Goal: Task Accomplishment & Management: Use online tool/utility

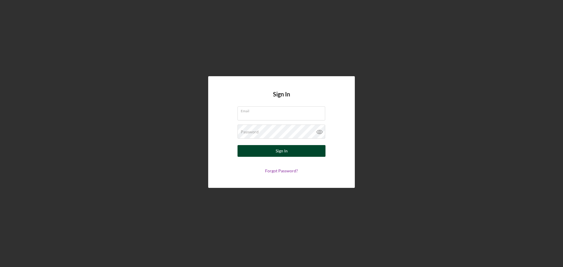
type input "[EMAIL_ADDRESS][DOMAIN_NAME]"
click at [284, 152] on div "Sign In" at bounding box center [282, 151] width 12 height 12
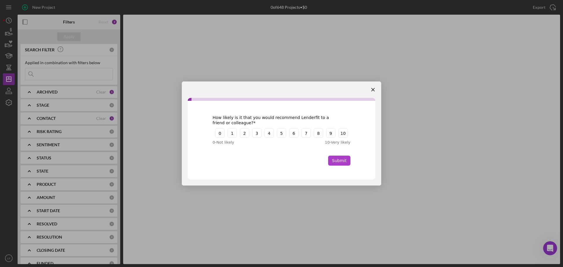
click at [347, 160] on button "Submit" at bounding box center [339, 161] width 22 height 10
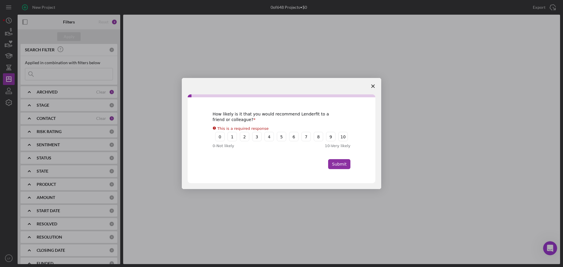
click at [374, 85] on polygon "Close survey" at bounding box center [373, 86] width 4 height 4
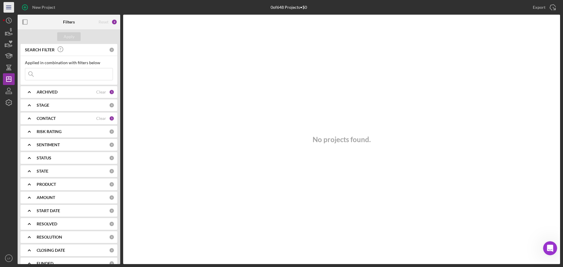
click at [6, 7] on icon "Icon/Menu" at bounding box center [8, 7] width 13 height 13
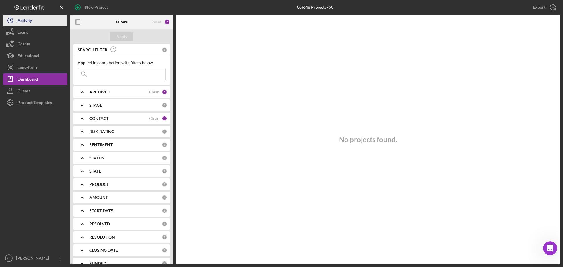
click at [25, 18] on div "Activity" at bounding box center [25, 21] width 14 height 13
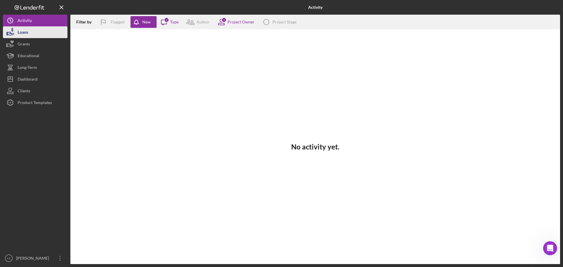
click at [21, 32] on div "Loans" at bounding box center [23, 32] width 11 height 13
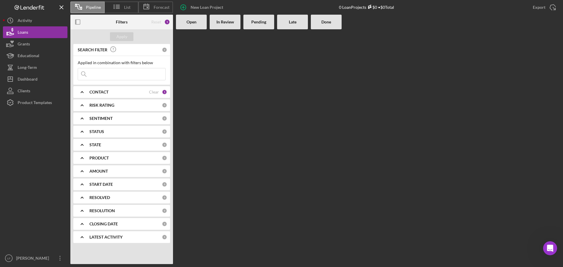
click at [186, 23] on div "Open" at bounding box center [191, 22] width 25 height 5
click at [120, 4] on icon at bounding box center [116, 6] width 15 height 15
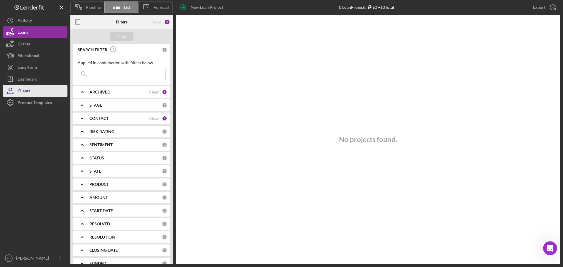
click at [21, 90] on div "Clients" at bounding box center [24, 91] width 13 height 13
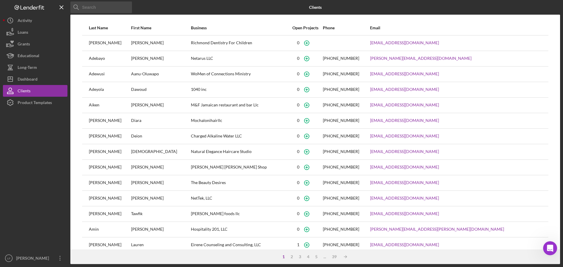
scroll to position [25, 0]
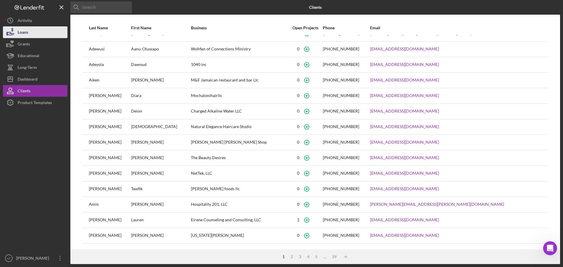
click at [20, 31] on div "Loans" at bounding box center [23, 32] width 11 height 13
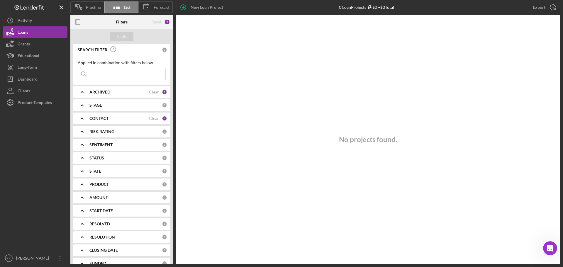
click at [97, 119] on b "CONTACT" at bounding box center [98, 118] width 19 height 5
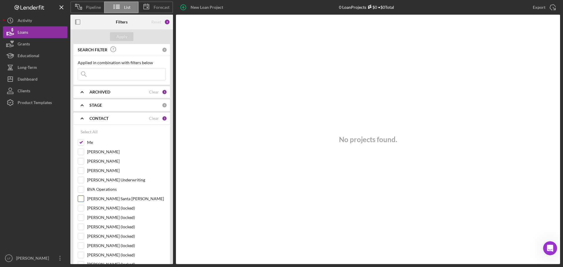
click at [82, 199] on input "[PERSON_NAME] Santa [PERSON_NAME]" at bounding box center [81, 199] width 6 height 6
checkbox input "true"
click at [79, 141] on input "Me" at bounding box center [81, 143] width 6 height 6
checkbox input "false"
click at [127, 34] on button "Apply" at bounding box center [121, 36] width 23 height 9
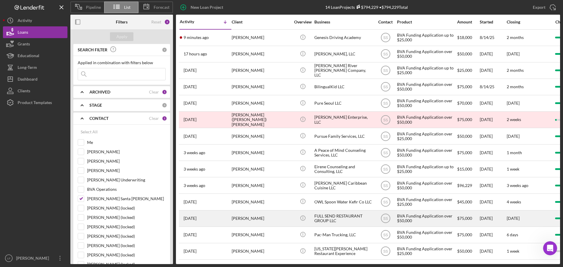
click at [244, 219] on div "[PERSON_NAME]" at bounding box center [261, 219] width 59 height 16
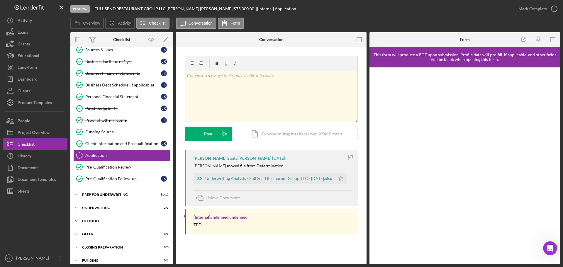
scroll to position [75, 0]
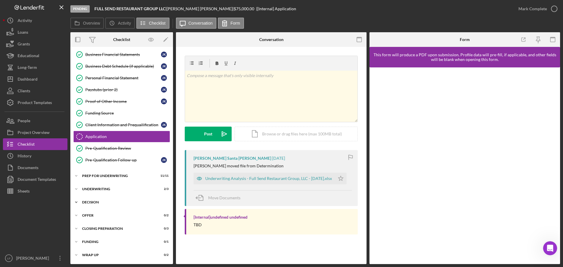
click at [76, 202] on icon "Icon/Expander" at bounding box center [76, 202] width 12 height 12
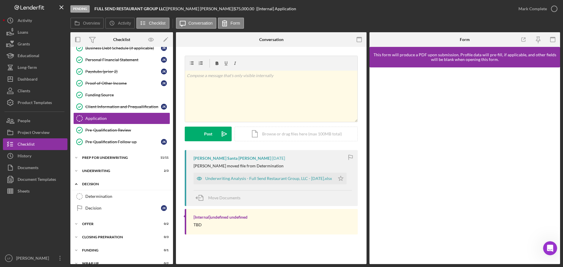
scroll to position [101, 0]
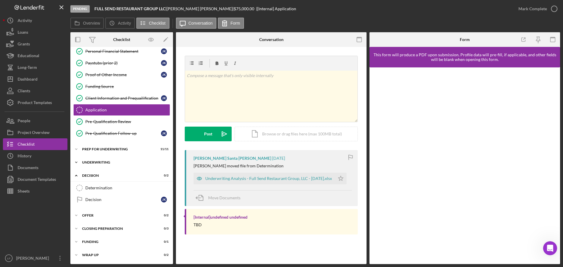
click at [77, 162] on icon "Icon/Expander" at bounding box center [76, 163] width 12 height 12
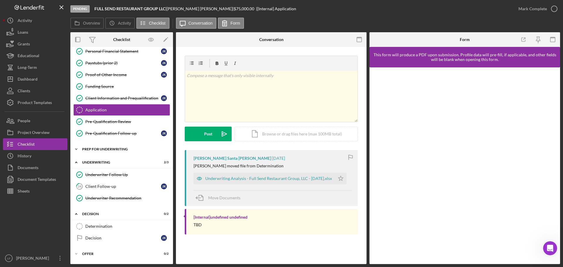
click at [75, 149] on icon "Icon/Expander" at bounding box center [76, 149] width 12 height 12
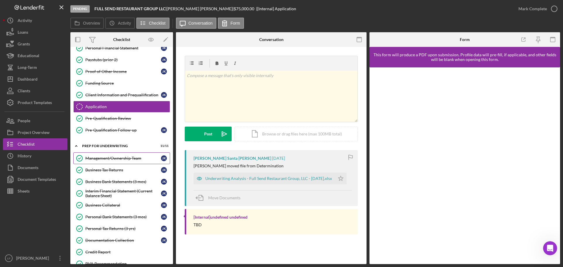
scroll to position [96, 0]
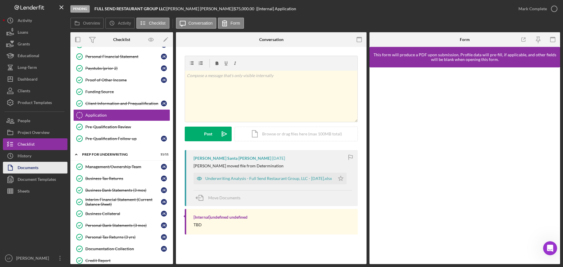
click at [24, 164] on div "Documents" at bounding box center [28, 168] width 21 height 13
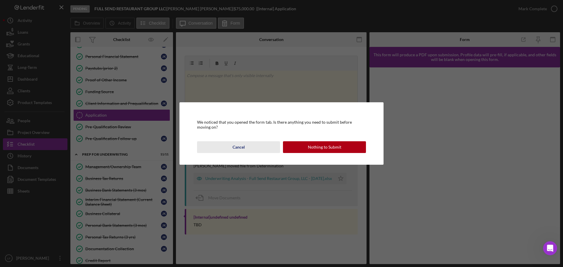
click at [245, 149] on button "Cancel" at bounding box center [238, 147] width 83 height 12
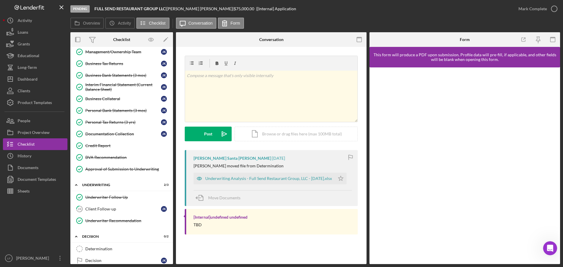
scroll to position [213, 0]
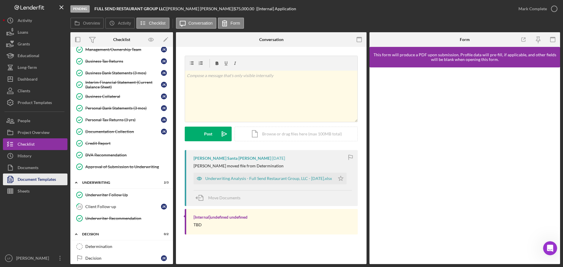
click at [29, 176] on div "Document Templates" at bounding box center [37, 180] width 38 height 13
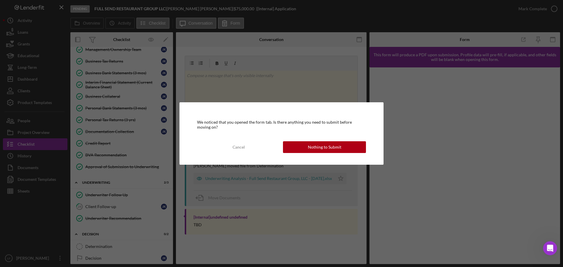
click at [323, 146] on div "Nothing to Submit" at bounding box center [324, 147] width 33 height 12
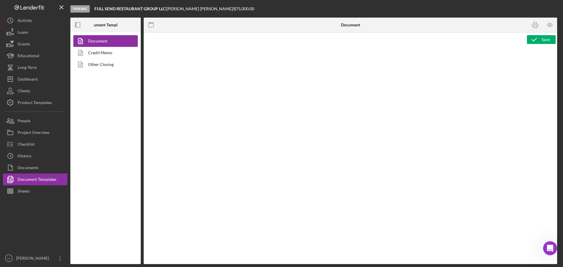
type textarea "<div style="font-family: Lato, sans-serif; font-size: 14px; margin-bottom: 20px…"
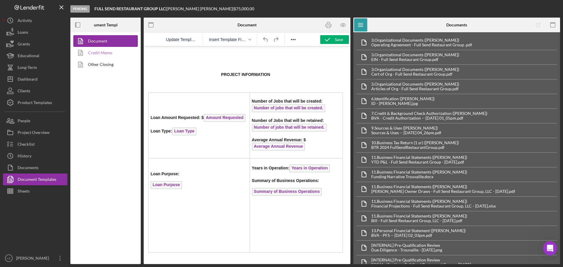
click at [98, 53] on link "Credit Memo" at bounding box center [104, 53] width 62 height 12
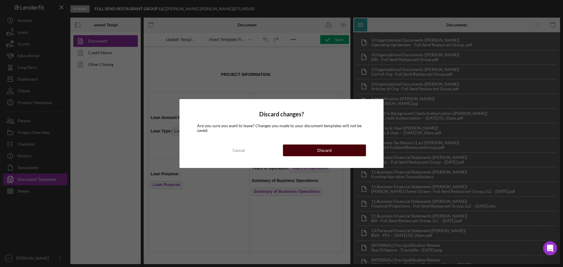
click at [319, 150] on div "Discard" at bounding box center [324, 150] width 14 height 12
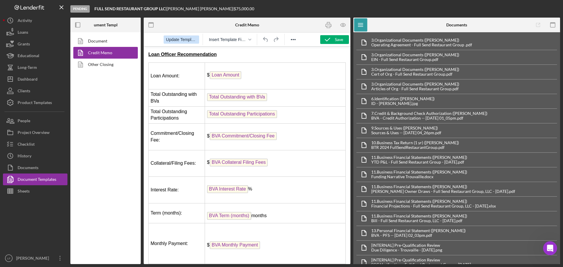
click at [179, 38] on span "Update Template" at bounding box center [181, 39] width 31 height 5
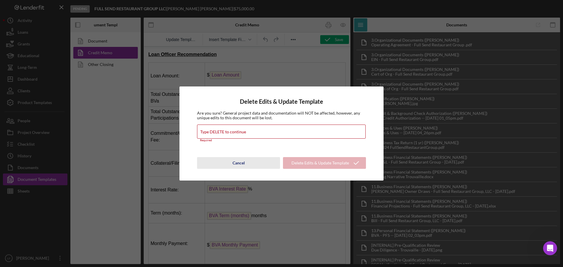
click at [249, 162] on button "Cancel" at bounding box center [238, 163] width 83 height 12
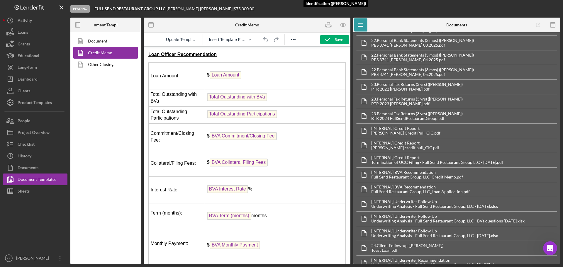
scroll to position [507, 0]
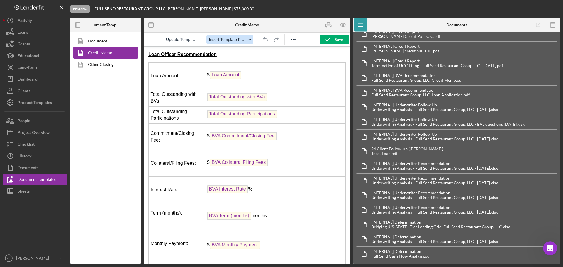
click at [238, 39] on span "Insert Template Field" at bounding box center [228, 39] width 38 height 5
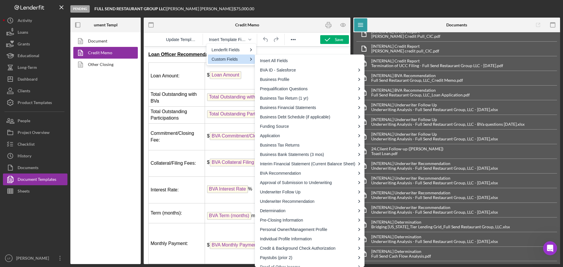
click at [238, 61] on div "Custom Fields" at bounding box center [229, 59] width 36 height 7
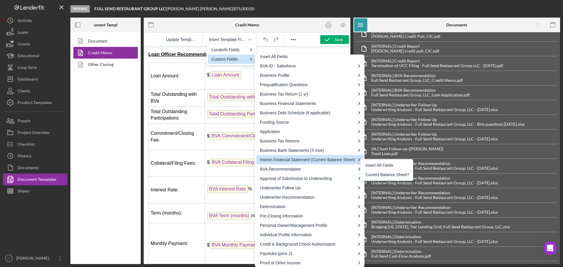
scroll to position [6, 0]
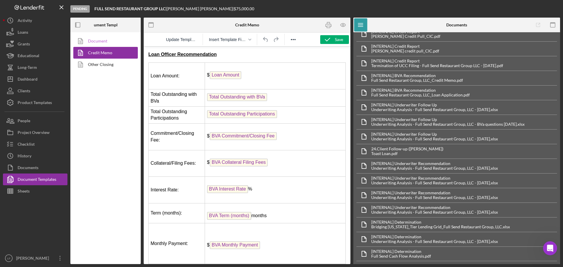
click at [99, 41] on link "Document" at bounding box center [104, 41] width 62 height 12
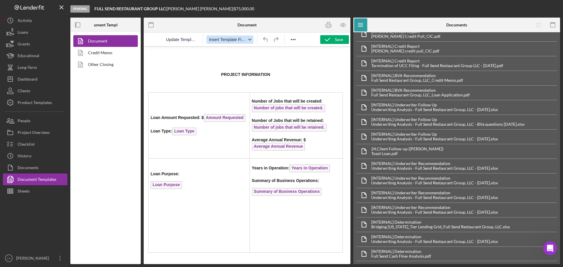
click at [247, 41] on div "button" at bounding box center [249, 39] width 5 height 3
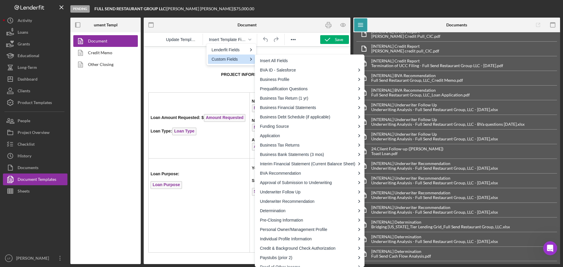
click at [424, 4] on div "Pending FULL SEND RESTAURANT GROUP LLC | [PERSON_NAME] | $75,000.00" at bounding box center [314, 9] width 489 height 18
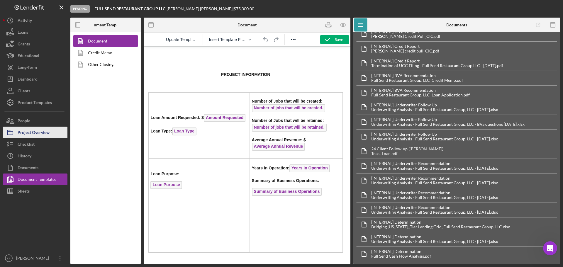
click at [22, 133] on div "Project Overview" at bounding box center [34, 133] width 32 height 13
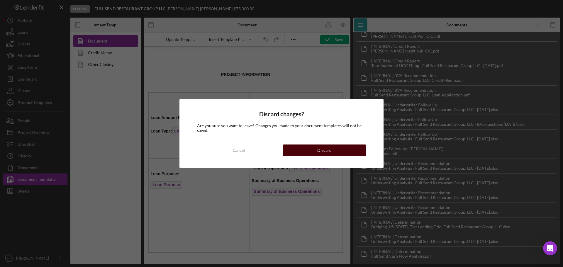
click at [315, 149] on button "Discard" at bounding box center [324, 150] width 83 height 12
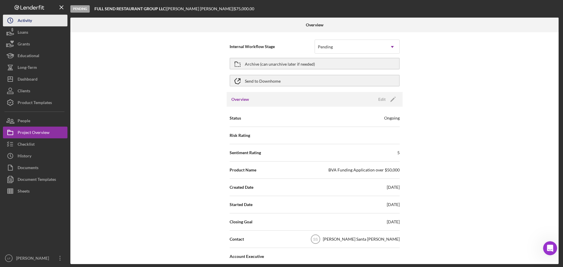
click at [22, 21] on div "Activity" at bounding box center [25, 21] width 14 height 13
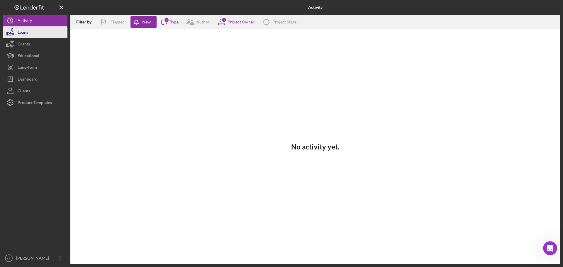
click at [30, 31] on button "Loans" at bounding box center [35, 32] width 64 height 12
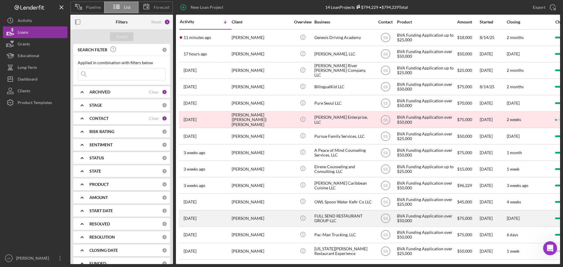
click at [328, 215] on div "FULL SEND RESTAURANT GROUP LLC" at bounding box center [343, 219] width 59 height 16
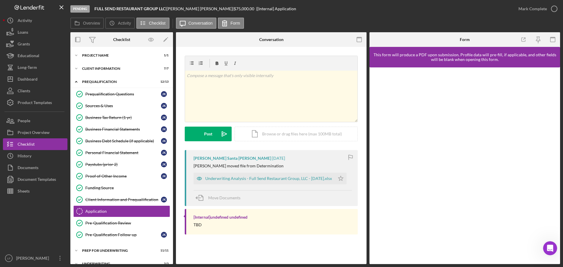
scroll to position [56, 0]
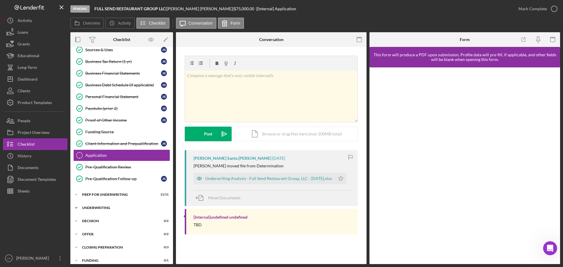
click at [75, 206] on icon "Icon/Expander" at bounding box center [76, 208] width 12 height 12
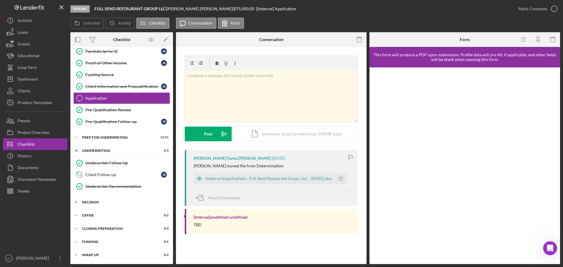
click at [75, 202] on icon "Icon/Expander" at bounding box center [76, 202] width 12 height 12
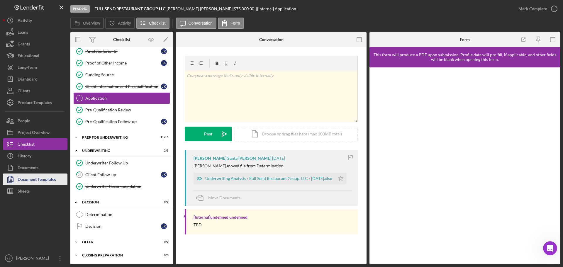
click at [28, 178] on div "Document Templates" at bounding box center [37, 180] width 38 height 13
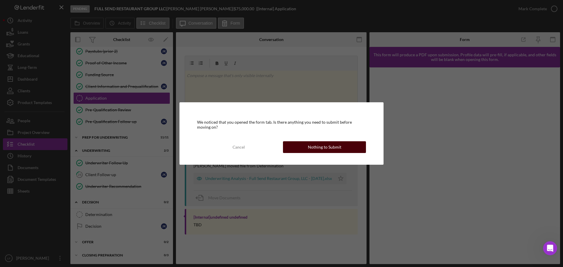
click at [327, 148] on div "Nothing to Submit" at bounding box center [324, 147] width 33 height 12
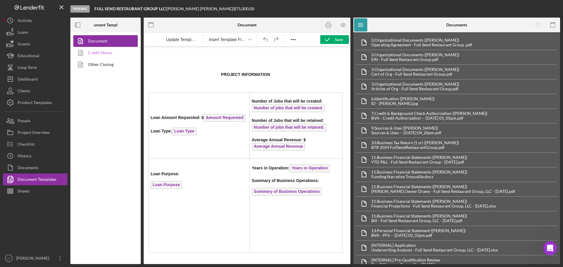
click at [102, 55] on link "Credit Memo" at bounding box center [104, 53] width 62 height 12
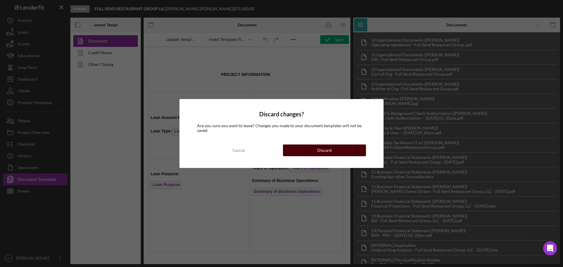
click at [307, 147] on button "Discard" at bounding box center [324, 150] width 83 height 12
